Goal: Information Seeking & Learning: Learn about a topic

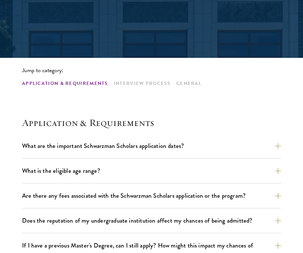
scroll to position [311, 0]
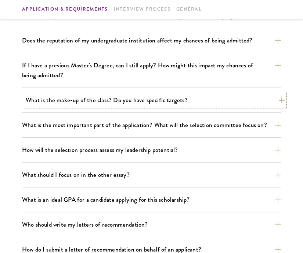
click at [64, 102] on button "What is the make-up of the class? Do you have specific targets?" at bounding box center [155, 100] width 259 height 13
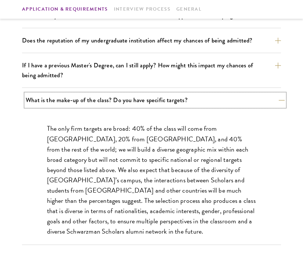
click at [65, 103] on button "What is the make-up of the class? Do you have specific targets?" at bounding box center [155, 100] width 259 height 13
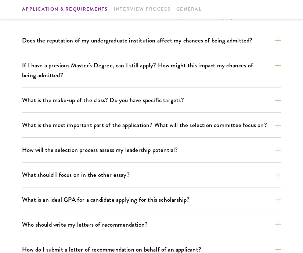
click at [71, 83] on div "If I have a previous Master's Degree, can I still apply? How might this impact …" at bounding box center [151, 73] width 259 height 29
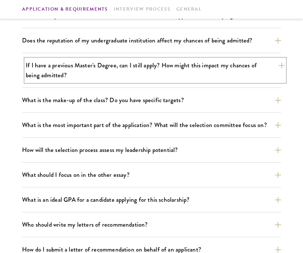
click at [73, 77] on button "If I have a previous Master's Degree, can I still apply? How might this impact …" at bounding box center [155, 70] width 259 height 23
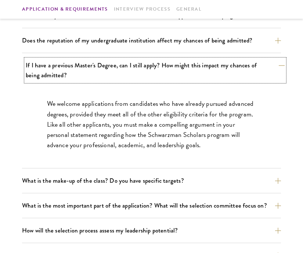
click at [73, 77] on button "If I have a previous Master's Degree, can I still apply? How might this impact …" at bounding box center [155, 70] width 259 height 23
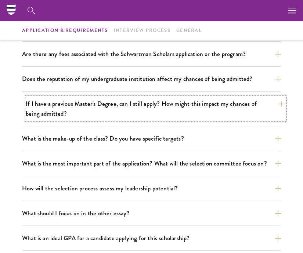
scroll to position [259, 0]
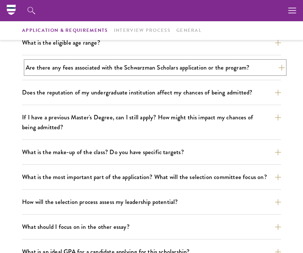
click at [73, 69] on button "Are there any fees associated with the Schwarzman Scholars application or the p…" at bounding box center [155, 67] width 259 height 13
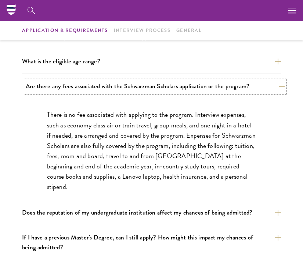
scroll to position [240, 0]
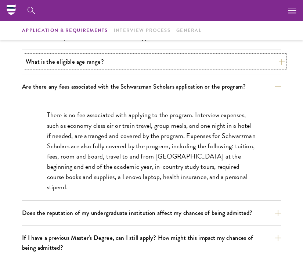
click at [73, 64] on button "What is the eligible age range?" at bounding box center [155, 61] width 259 height 13
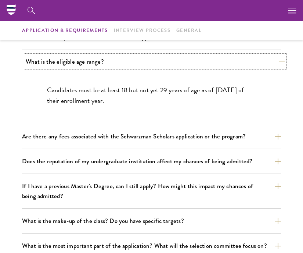
click at [73, 64] on button "What is the eligible age range?" at bounding box center [155, 61] width 259 height 13
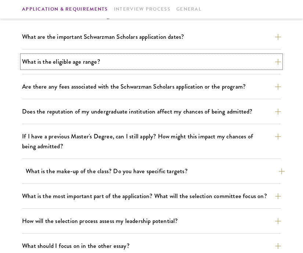
scroll to position [306, 0]
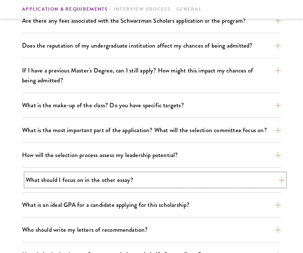
click at [78, 174] on button "What should I focus on in the other essay?" at bounding box center [155, 180] width 259 height 13
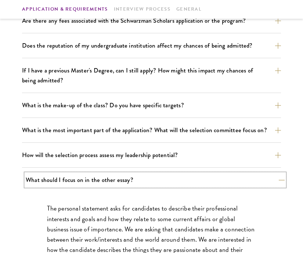
click at [78, 174] on button "What should I focus on in the other essay?" at bounding box center [155, 180] width 259 height 13
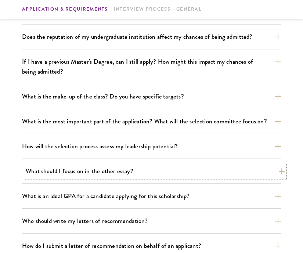
scroll to position [373, 0]
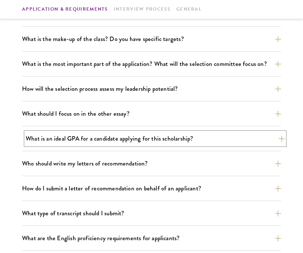
click at [87, 144] on button "What is an ideal GPA for a candidate applying for this scholarship?" at bounding box center [155, 138] width 259 height 13
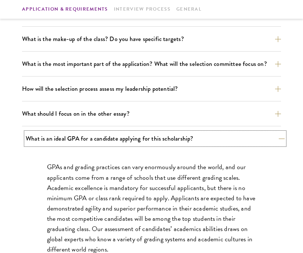
click at [88, 139] on button "What is an ideal GPA for a candidate applying for this scholarship?" at bounding box center [155, 138] width 259 height 13
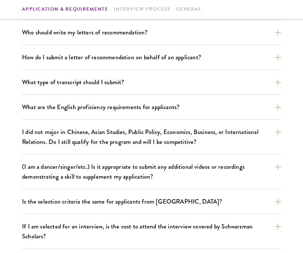
scroll to position [537, 0]
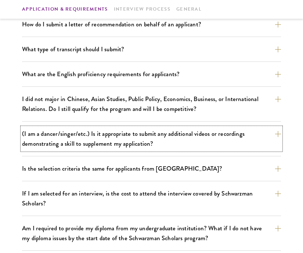
click at [88, 139] on button "(I am a dancer/singer/etc.) Is it appropriate to submit any additional videos o…" at bounding box center [151, 139] width 259 height 23
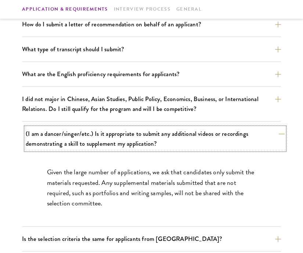
click at [88, 138] on button "(I am a dancer/singer/etc.) Is it appropriate to submit any additional videos o…" at bounding box center [155, 139] width 259 height 23
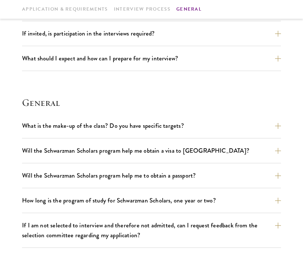
scroll to position [935, 0]
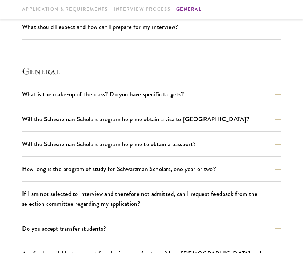
click at [163, 109] on div "What is the make-up of the class? Do you have specific targets? The only firm t…" at bounding box center [151, 199] width 259 height 223
click at [163, 116] on button "Will the Schwarzman Scholars program help me obtain a visa to China?" at bounding box center [155, 119] width 259 height 13
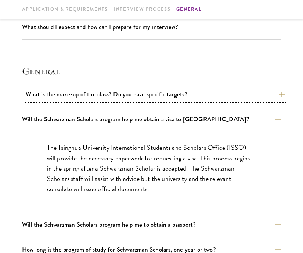
click at [161, 98] on button "What is the make-up of the class? Do you have specific targets?" at bounding box center [155, 94] width 259 height 13
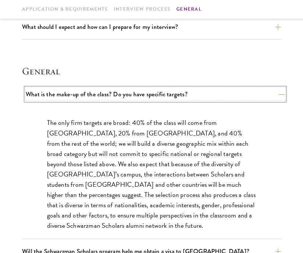
click at [161, 98] on button "What is the make-up of the class? Do you have specific targets?" at bounding box center [155, 94] width 259 height 13
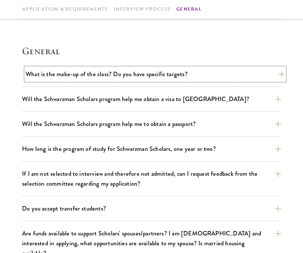
scroll to position [968, 0]
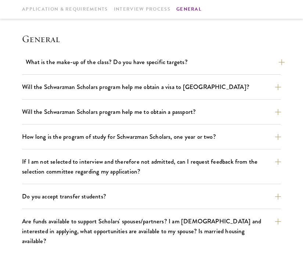
click at [161, 98] on div "Will the Schwarzman Scholars program help me obtain a visa to China? The Tsingh…" at bounding box center [151, 90] width 259 height 19
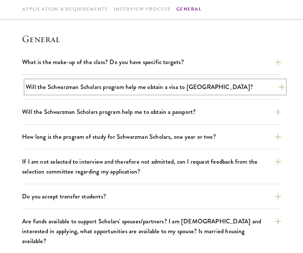
click at [161, 91] on button "Will the Schwarzman Scholars program help me obtain a visa to China?" at bounding box center [155, 87] width 259 height 13
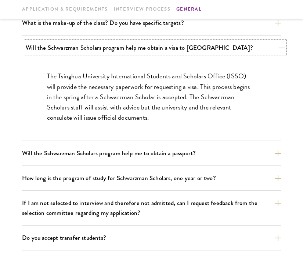
scroll to position [1009, 0]
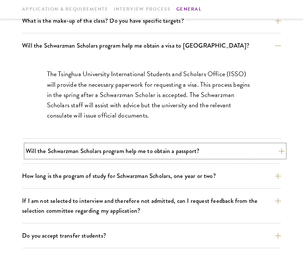
click at [144, 150] on button "Will the Schwarzman Scholars program help me to obtain a passport?" at bounding box center [155, 151] width 259 height 13
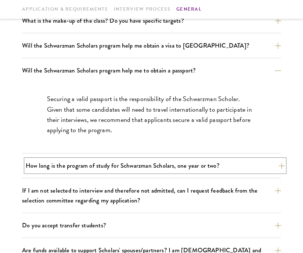
click at [144, 164] on button "How long is the program of study for Schwarzman Scholars, one year or two?" at bounding box center [155, 166] width 259 height 13
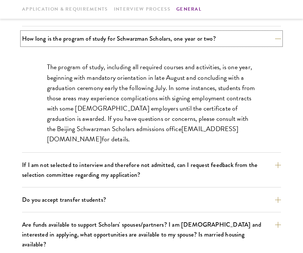
scroll to position [1070, 0]
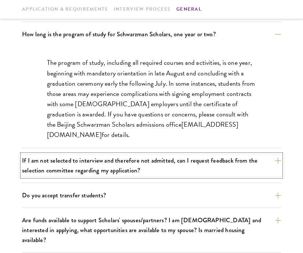
click at [144, 164] on button "If I am not selected to interview and therefore not admitted, can I request fee…" at bounding box center [151, 165] width 259 height 23
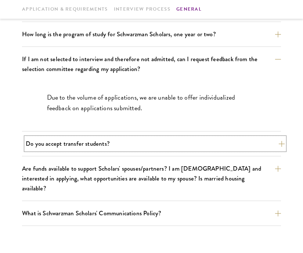
click at [149, 145] on button "Do you accept transfer students?" at bounding box center [155, 144] width 259 height 13
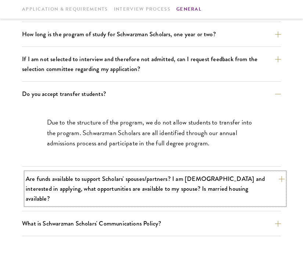
click at [132, 177] on button "Are funds available to support Scholars' spouses/partners? I am married and int…" at bounding box center [155, 189] width 259 height 33
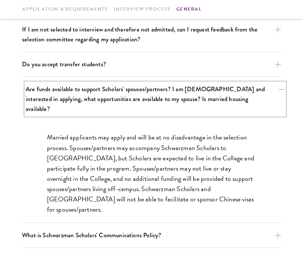
scroll to position [1138, 0]
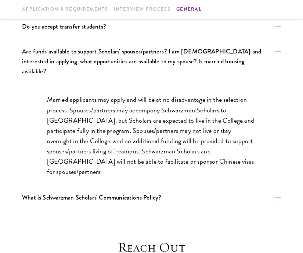
click at [130, 195] on div "What is Schwarzman Scholars' Communications Policy? Social Media and Public Com…" at bounding box center [151, 200] width 259 height 19
click at [130, 191] on button "What is Schwarzman Scholars' Communications Policy?" at bounding box center [155, 197] width 259 height 13
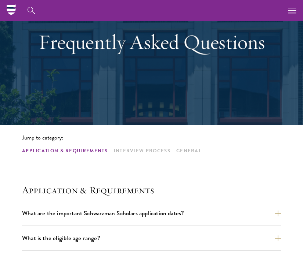
scroll to position [0, 0]
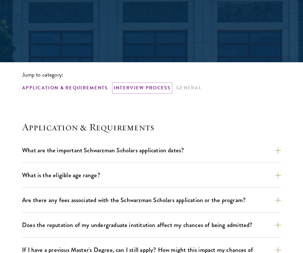
click at [150, 90] on link "Interview Process" at bounding box center [142, 88] width 56 height 8
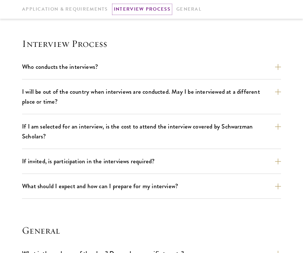
scroll to position [777, 0]
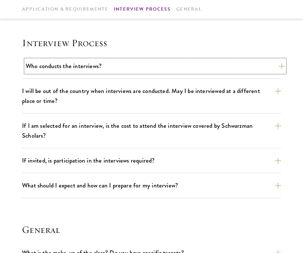
click at [166, 69] on button "Who conducts the interviews?" at bounding box center [155, 66] width 259 height 13
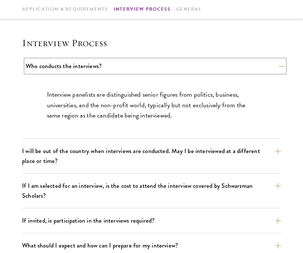
click at [166, 67] on button "Who conducts the interviews?" at bounding box center [155, 66] width 259 height 13
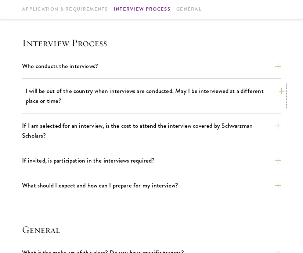
click at [147, 96] on button "I will be out of the country when interviews are conducted. May I be interviewe…" at bounding box center [155, 96] width 259 height 23
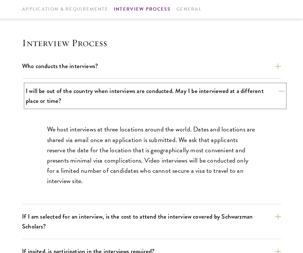
click at [147, 96] on button "I will be out of the country when interviews are conducted. May I be interviewe…" at bounding box center [155, 96] width 259 height 23
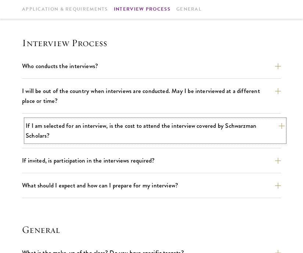
click at [141, 128] on button "If I am selected for an interview, is the cost to attend the interview covered …" at bounding box center [155, 131] width 259 height 23
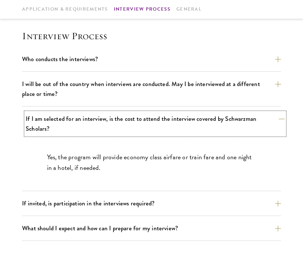
scroll to position [785, 0]
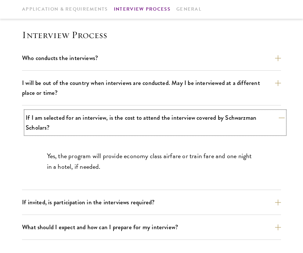
click at [143, 122] on button "If I am selected for an interview, is the cost to attend the interview covered …" at bounding box center [155, 122] width 259 height 23
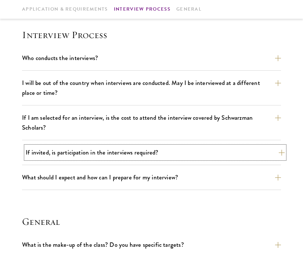
click at [132, 148] on button "If invited, is participation in the interviews required?" at bounding box center [155, 152] width 259 height 13
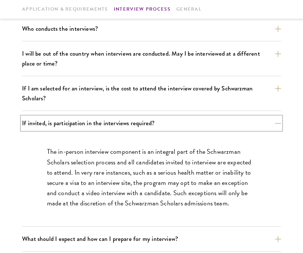
scroll to position [847, 0]
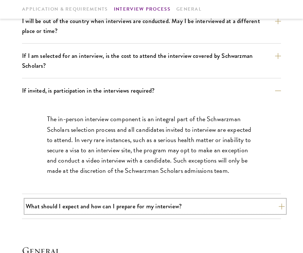
click at [109, 206] on button "What should I expect and how can I prepare for my interview?" at bounding box center [155, 206] width 259 height 13
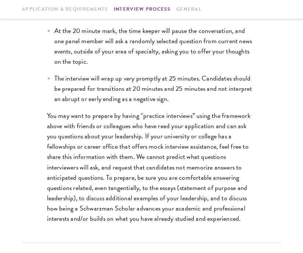
scroll to position [1146, 0]
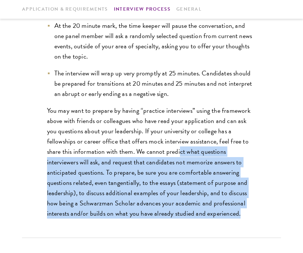
drag, startPoint x: 182, startPoint y: 217, endPoint x: 152, endPoint y: 155, distance: 69.0
click at [152, 155] on p "You may want to prepare by having “practice interviews” using the framework abo…" at bounding box center [151, 162] width 209 height 113
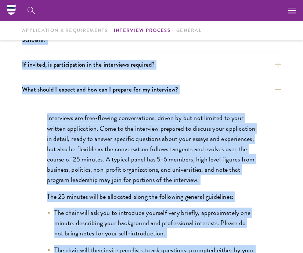
scroll to position [843, 0]
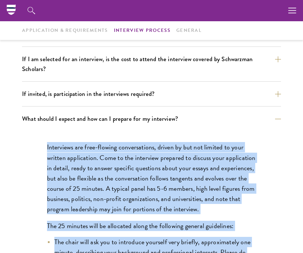
drag, startPoint x: 180, startPoint y: 213, endPoint x: 47, endPoint y: 150, distance: 147.4
copy div "Interviews are free-flowing conversations, driven by but not limited to your wr…"
click at [131, 160] on p "Interviews are free-flowing conversations, driven by but not limited to your wr…" at bounding box center [151, 178] width 209 height 72
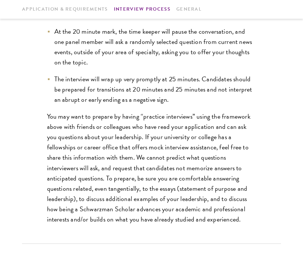
scroll to position [1148, 0]
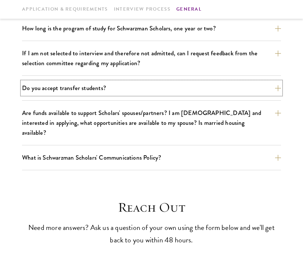
click at [154, 90] on button "Do you accept transfer students?" at bounding box center [151, 88] width 259 height 13
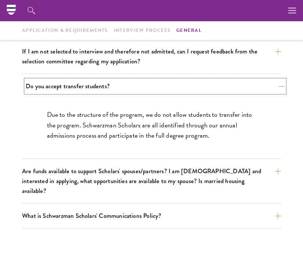
scroll to position [1076, 0]
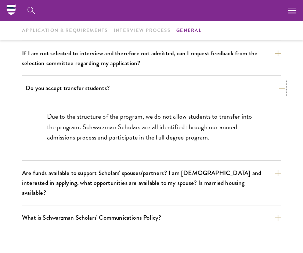
click at [155, 91] on button "Do you accept transfer students?" at bounding box center [155, 88] width 259 height 13
